Goal: Ask a question

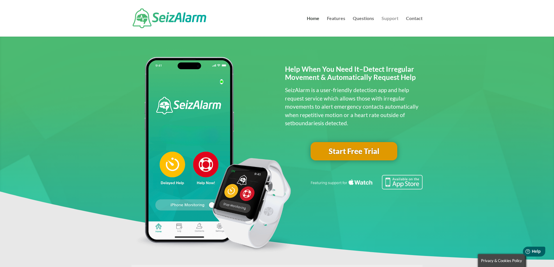
click at [390, 19] on link "Support" at bounding box center [389, 26] width 17 height 20
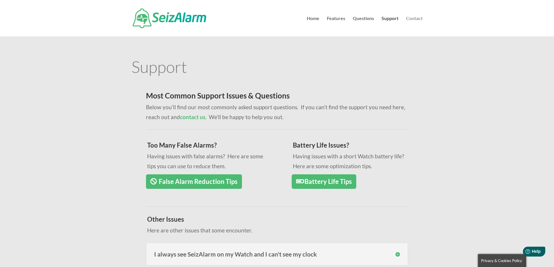
click at [409, 16] on link "Contact" at bounding box center [414, 26] width 17 height 20
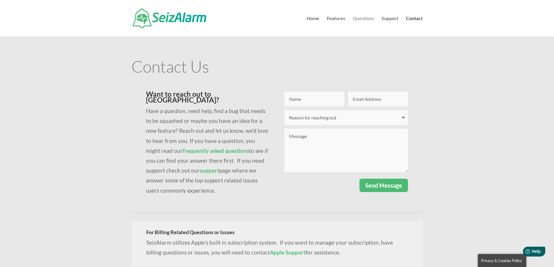
click at [366, 20] on link "Questions" at bounding box center [363, 26] width 21 height 20
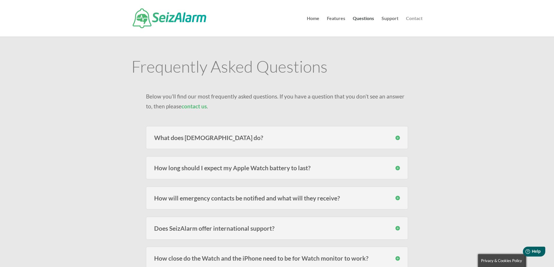
click at [421, 18] on link "Contact" at bounding box center [414, 26] width 17 height 20
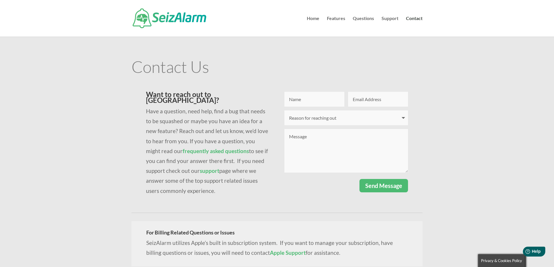
click at [307, 102] on input "Name" at bounding box center [314, 99] width 60 height 15
type input "Joe"
click at [368, 101] on input "Email Address" at bounding box center [378, 99] width 60 height 15
type input "3djla77@gmail.com"
click at [350, 120] on select "Reason for reaching out I have a question I'm having issues logging in I need t…" at bounding box center [346, 117] width 124 height 15
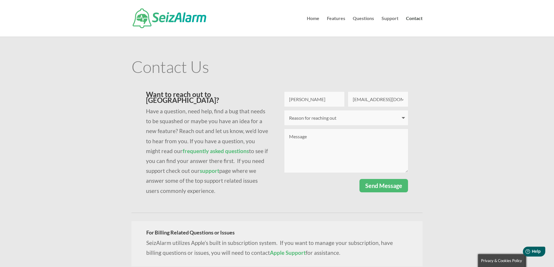
select select "Other"
click at [284, 110] on select "Reason for reaching out I have a question I'm having issues logging in I need t…" at bounding box center [346, 117] width 124 height 15
click at [312, 143] on textarea "Message" at bounding box center [346, 151] width 124 height 44
click at [316, 149] on textarea "Today we received a message by email that our subscription has ended. We are bi…" at bounding box center [346, 151] width 124 height 44
click at [336, 152] on textarea "Today we received a message by email that our subscription has ended. We are bi…" at bounding box center [346, 151] width 124 height 44
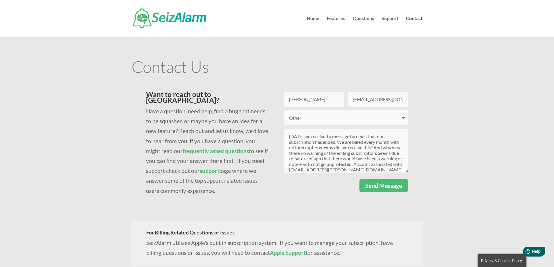
scroll to position [6, 0]
type textarea "Today we received a message by email that our subscription has ended. We are bi…"
click at [383, 187] on button "Send Message" at bounding box center [383, 185] width 49 height 13
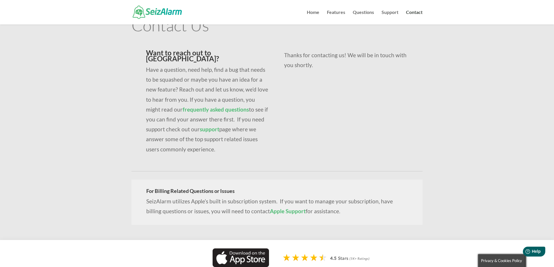
scroll to position [0, 0]
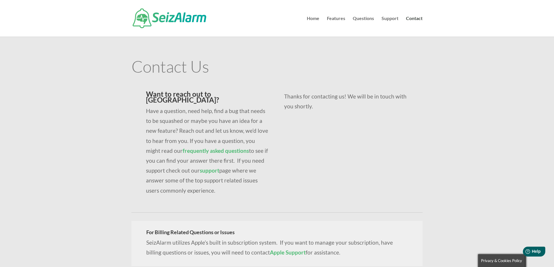
click at [209, 167] on link "support" at bounding box center [209, 170] width 19 height 7
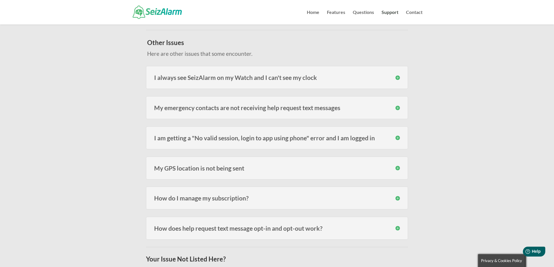
scroll to position [174, 0]
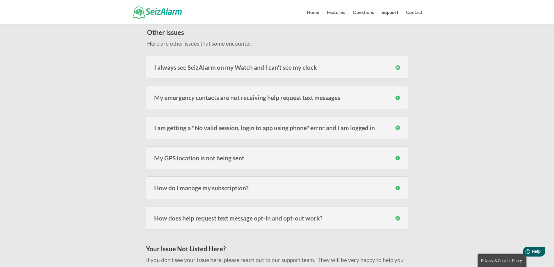
click at [240, 185] on h3 "How do I manage my subscription?" at bounding box center [277, 188] width 246 height 6
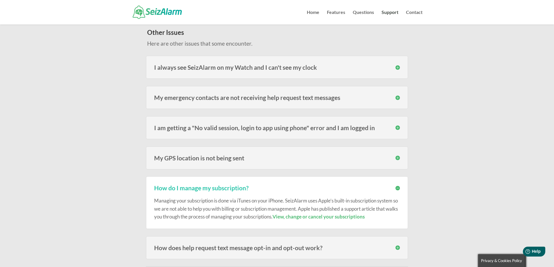
click at [335, 218] on link "View, change or cancel your subscriptions" at bounding box center [318, 217] width 92 height 6
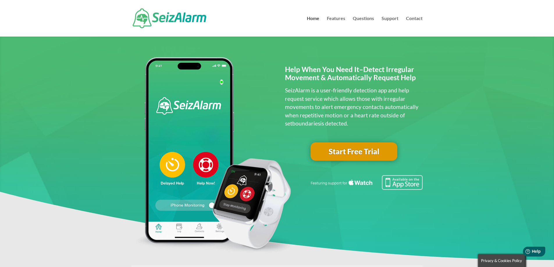
click at [161, 21] on img at bounding box center [170, 18] width 74 height 20
click at [318, 19] on link "Home" at bounding box center [313, 26] width 13 height 20
click at [411, 19] on link "Contact" at bounding box center [414, 26] width 17 height 20
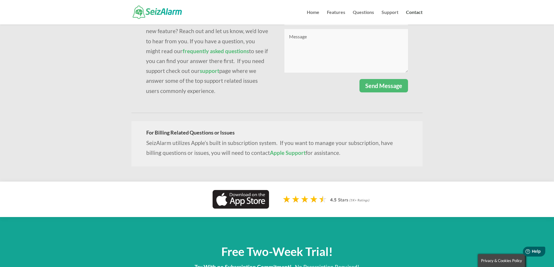
scroll to position [145, 0]
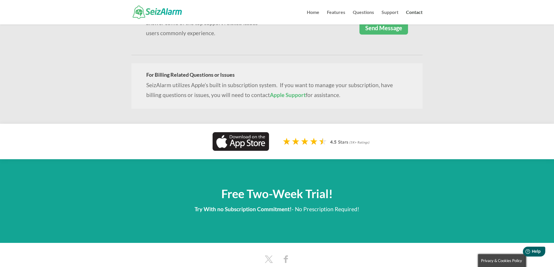
click at [270, 92] on link "Apple Support" at bounding box center [288, 95] width 36 height 7
